Goal: Information Seeking & Learning: Learn about a topic

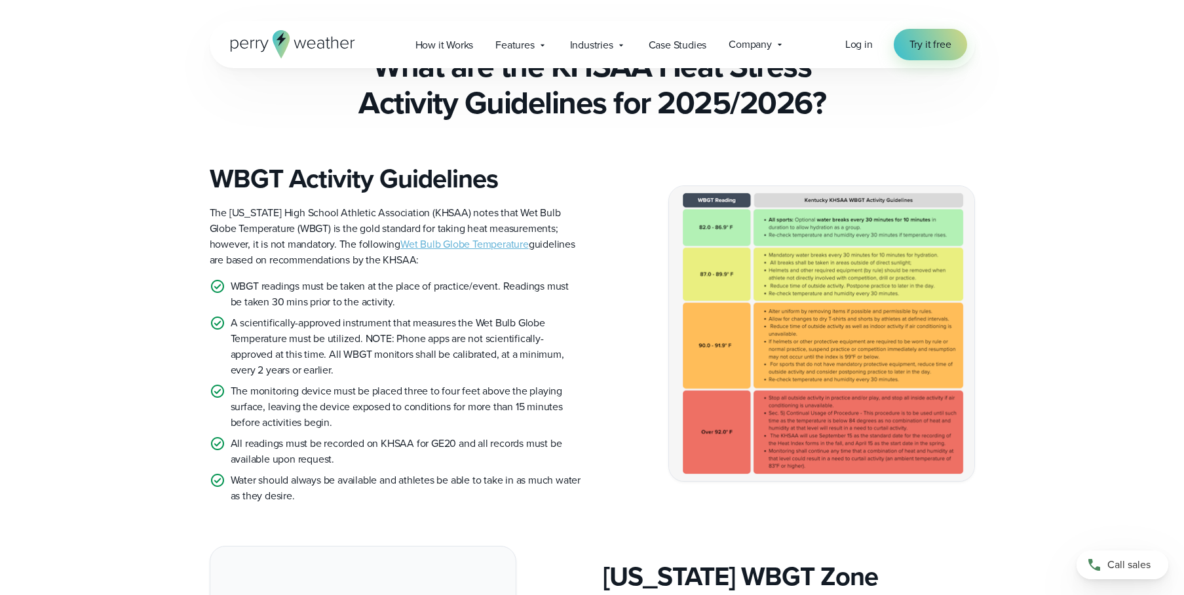
scroll to position [331, 0]
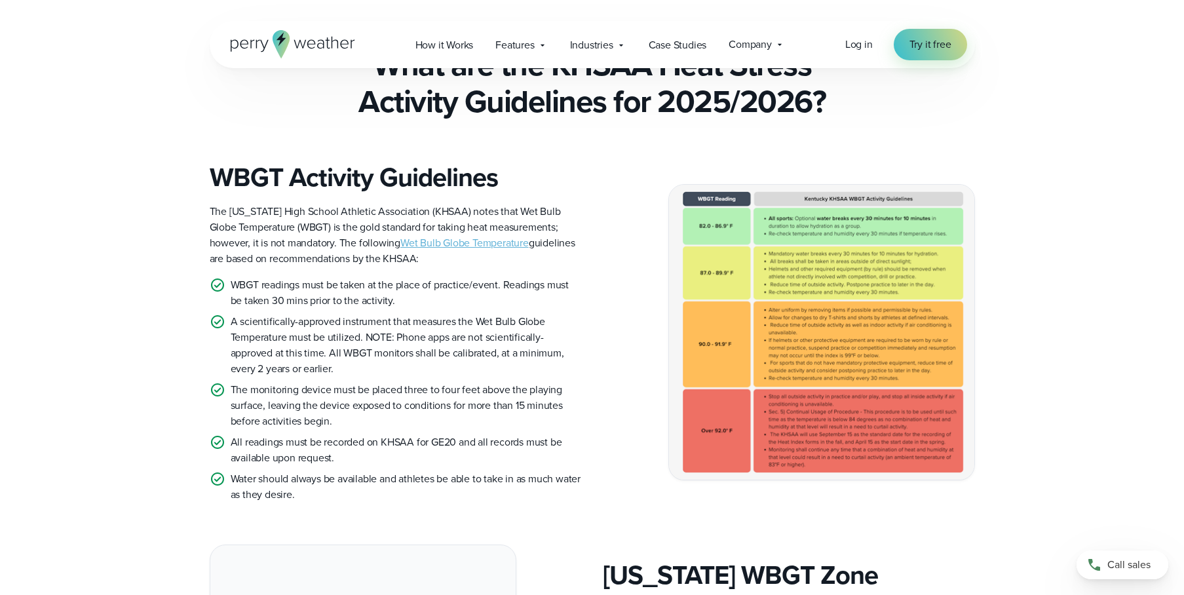
click at [734, 323] on img at bounding box center [821, 332] width 305 height 295
click at [734, 321] on img at bounding box center [821, 332] width 305 height 295
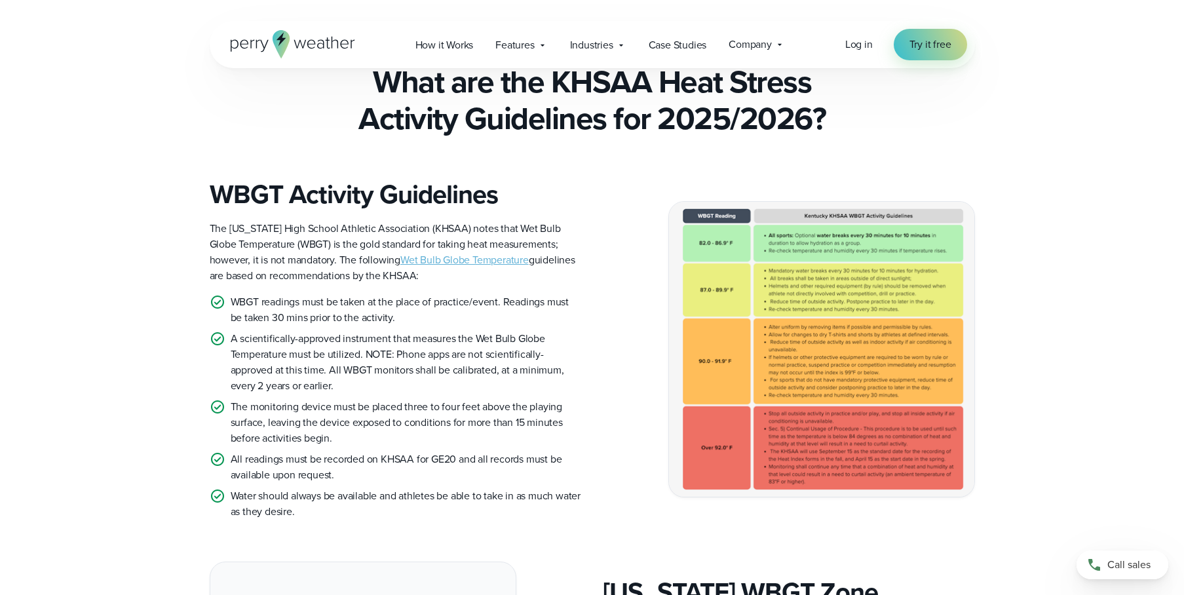
scroll to position [314, 0]
click at [436, 259] on link "Wet Bulb Globe Temperature" at bounding box center [464, 259] width 128 height 15
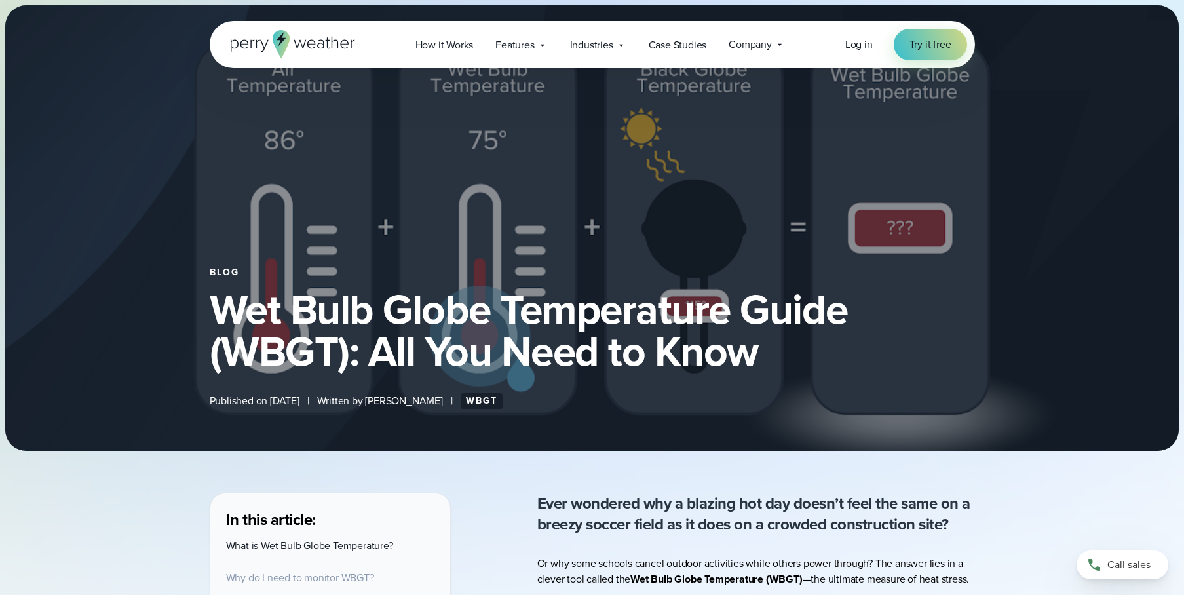
select select "***"
